Goal: Transaction & Acquisition: Book appointment/travel/reservation

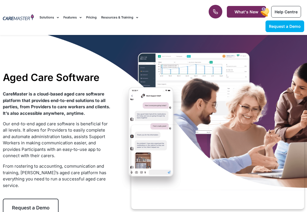
click at [17, 208] on span "Request a Demo" at bounding box center [31, 208] width 38 height 6
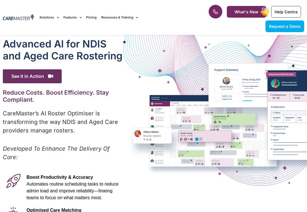
click at [55, 77] on span "See it in Action" at bounding box center [32, 76] width 59 height 14
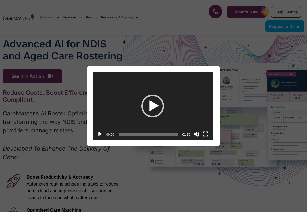
click at [157, 101] on div "Play" at bounding box center [152, 106] width 23 height 23
click at [207, 132] on button "Fullscreen" at bounding box center [206, 134] width 6 height 6
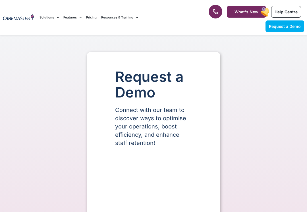
select select "**"
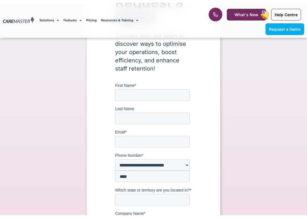
scroll to position [72, 0]
